Goal: Task Accomplishment & Management: Manage account settings

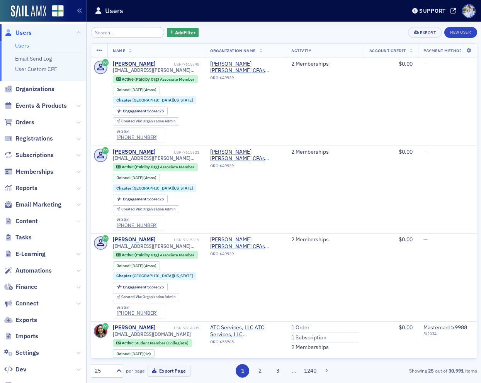
click at [78, 221] on icon at bounding box center [78, 221] width 5 height 5
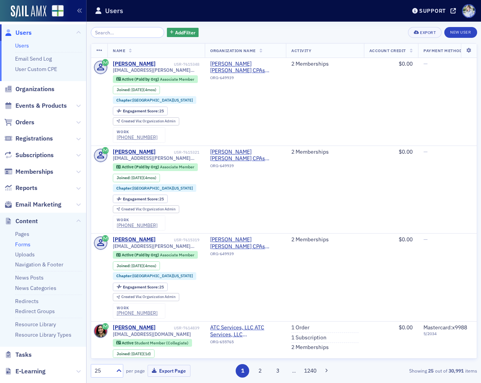
click at [22, 244] on link "Forms" at bounding box center [22, 244] width 15 height 7
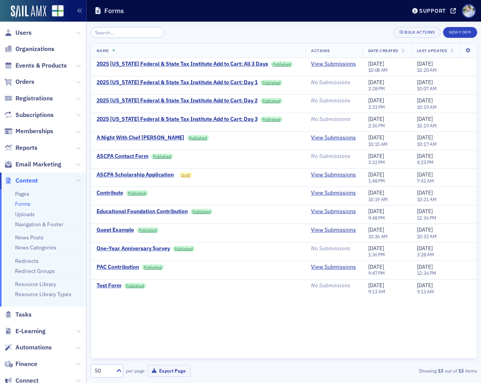
click at [205, 305] on div "Name Actions Date Created Last Updated 2025 Alabama Federal & State Tax Institu…" at bounding box center [284, 201] width 386 height 316
click at [79, 65] on icon at bounding box center [78, 65] width 5 height 5
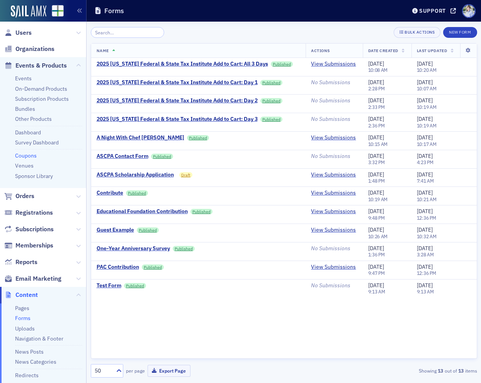
click at [27, 157] on link "Coupons" at bounding box center [26, 155] width 22 height 7
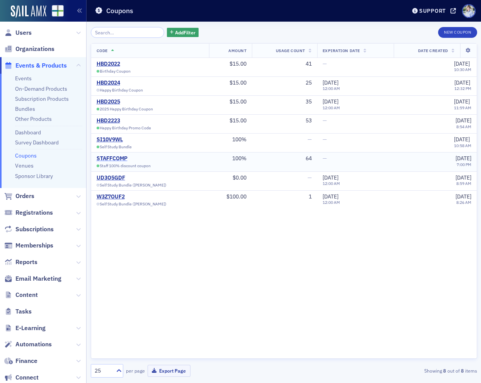
click at [114, 160] on div "STAFFCOMP" at bounding box center [134, 158] width 74 height 7
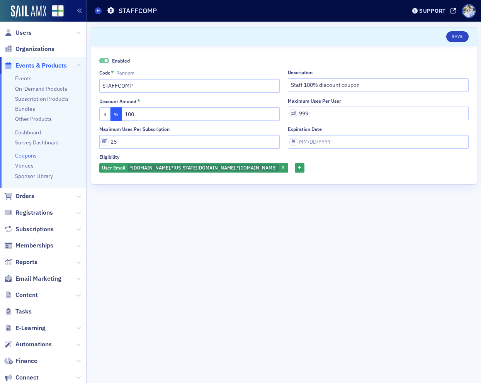
click at [257, 214] on form "Scroll to Save Enabled Code * Random STAFFCOMP Description Staff 100% discount …" at bounding box center [284, 202] width 386 height 351
click at [146, 92] on input "STAFFCOMP" at bounding box center [189, 86] width 181 height 14
click at [174, 36] on header "Save" at bounding box center [284, 36] width 386 height 19
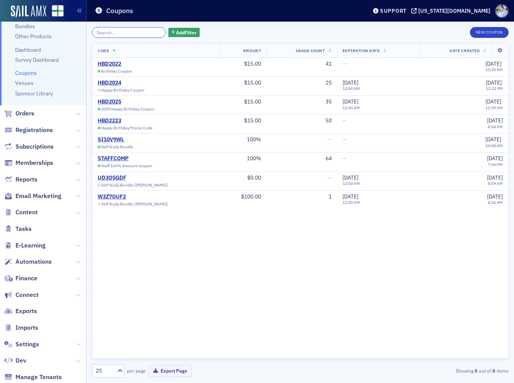
scroll to position [104, 0]
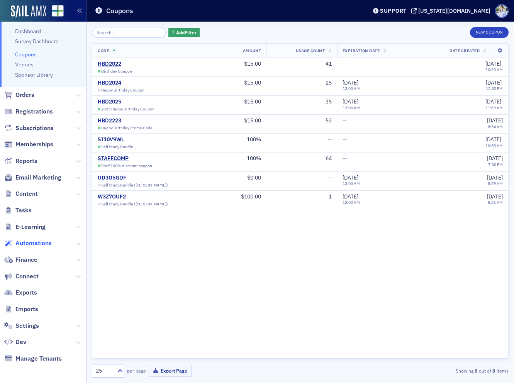
click at [33, 241] on span "Automations" at bounding box center [33, 243] width 36 height 9
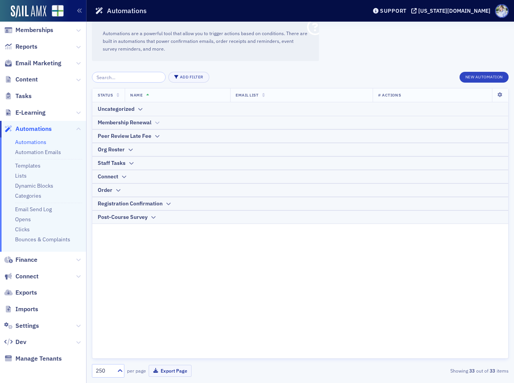
click at [120, 119] on div "Membership Renewal" at bounding box center [125, 123] width 54 height 8
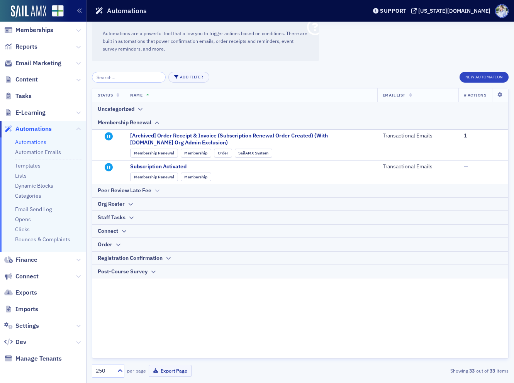
click at [113, 188] on div "Peer Review Late Fee" at bounding box center [125, 191] width 54 height 8
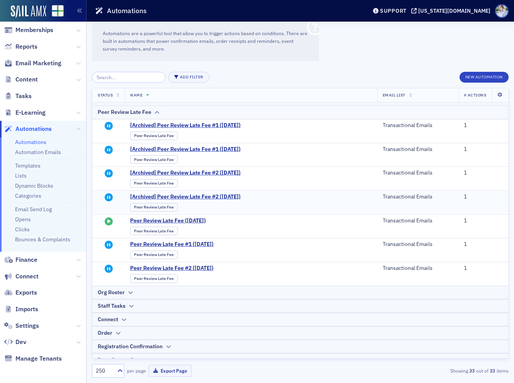
scroll to position [87, 0]
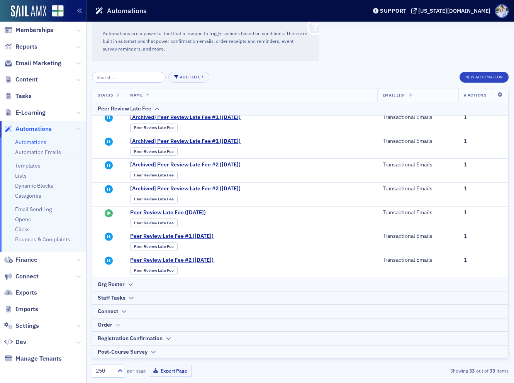
click at [110, 327] on div "Order" at bounding box center [105, 325] width 15 height 8
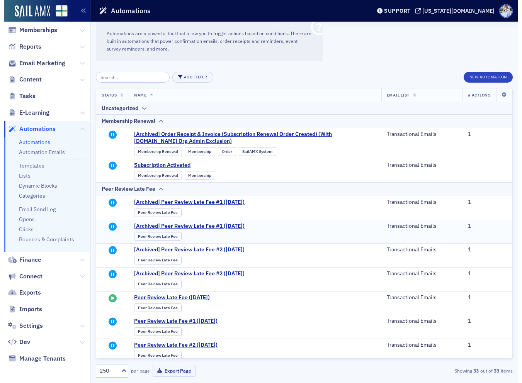
scroll to position [0, 0]
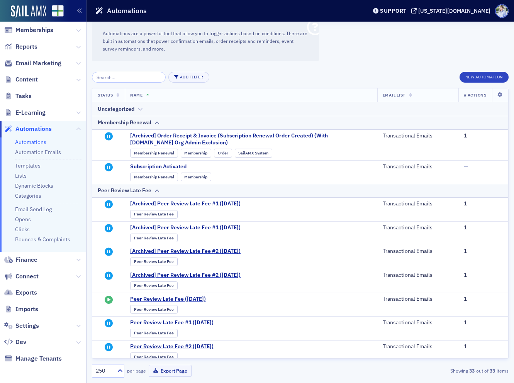
click at [121, 109] on div "Uncategorized" at bounding box center [116, 109] width 37 height 8
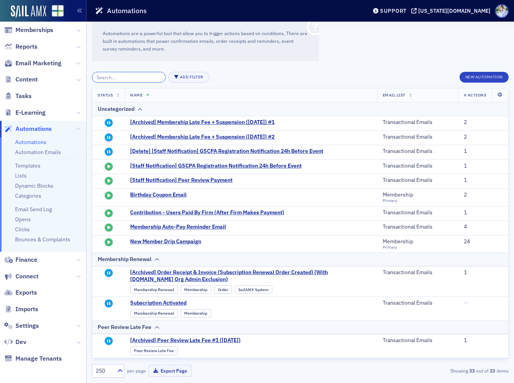
click at [111, 77] on input "search" at bounding box center [129, 77] width 74 height 11
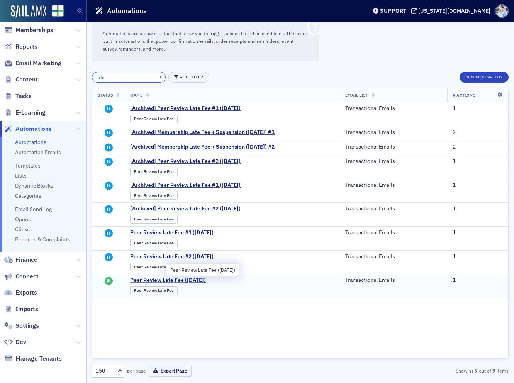
type input "late"
click at [210, 281] on span "Peer Review Late Fee ([DATE])" at bounding box center [205, 280] width 151 height 7
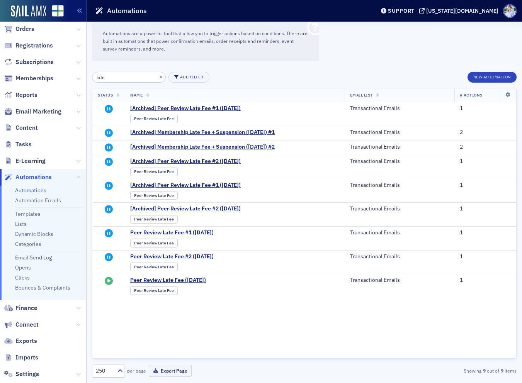
scroll to position [37, 0]
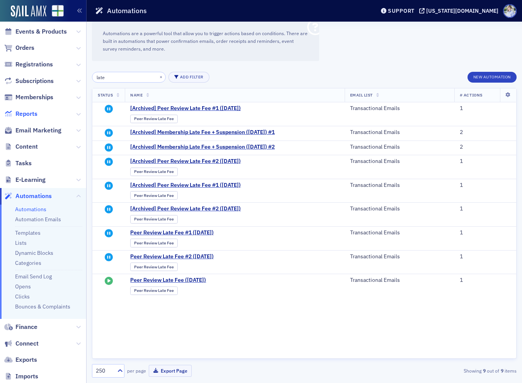
click at [28, 111] on span "Reports" at bounding box center [26, 114] width 22 height 9
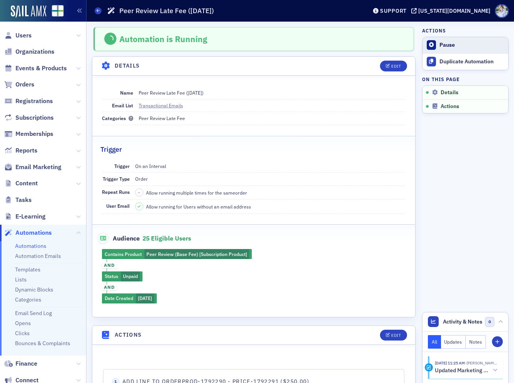
click at [446, 42] on div "Pause" at bounding box center [472, 45] width 65 height 7
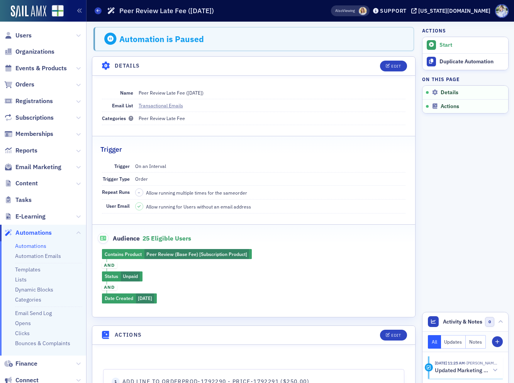
click at [254, 143] on div "Trigger" at bounding box center [253, 145] width 307 height 18
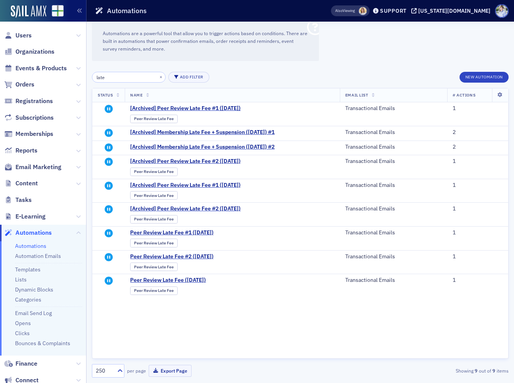
type input "late"
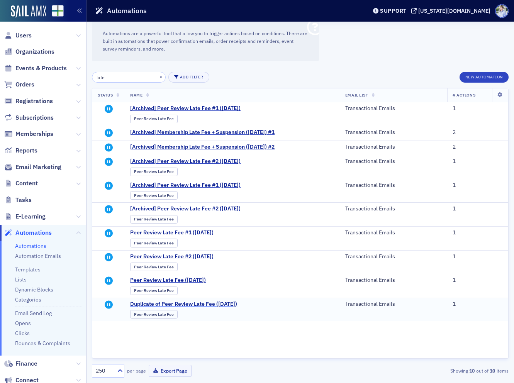
click at [238, 301] on span "Duplicate of Peer Review Late Fee ([DATE])" at bounding box center [205, 304] width 151 height 7
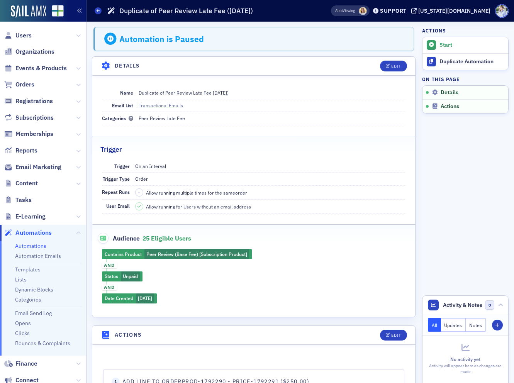
scroll to position [176, 0]
